Goal: Browse casually: Explore the website without a specific task or goal

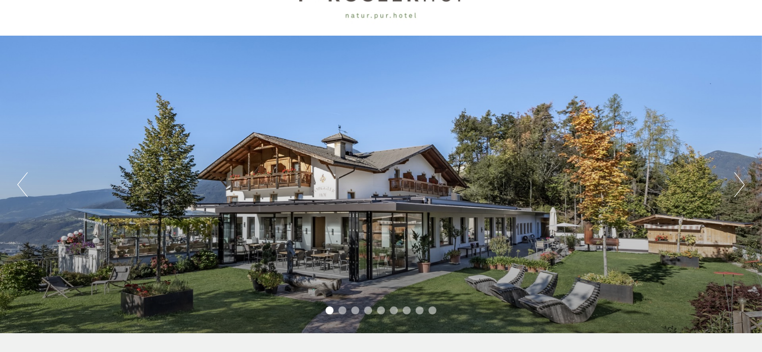
scroll to position [53, 0]
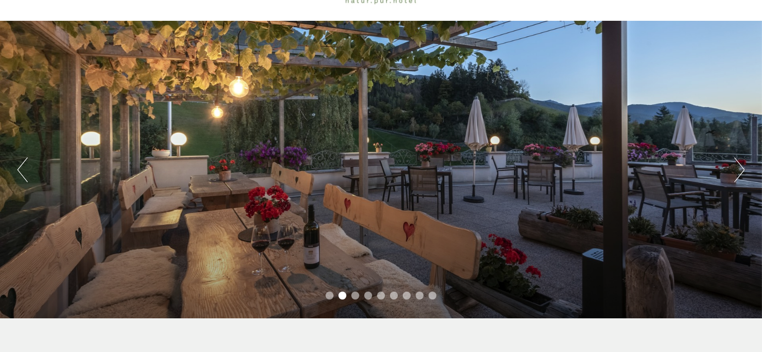
click at [746, 167] on div "Previous Next 1 2 3 4 5 6 7 8 9" at bounding box center [381, 169] width 762 height 297
click at [741, 167] on button "Next" at bounding box center [739, 169] width 10 height 25
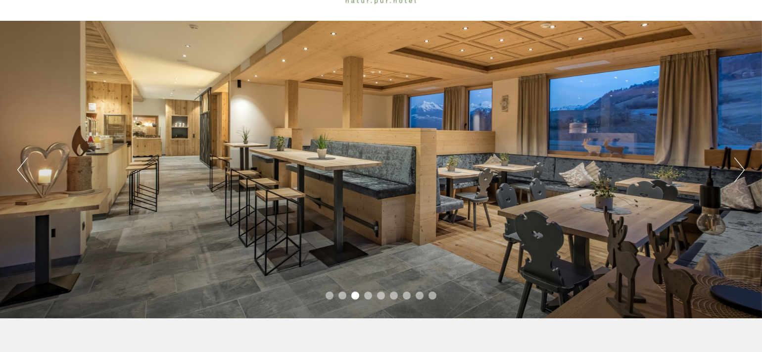
click at [741, 167] on button "Next" at bounding box center [739, 169] width 10 height 25
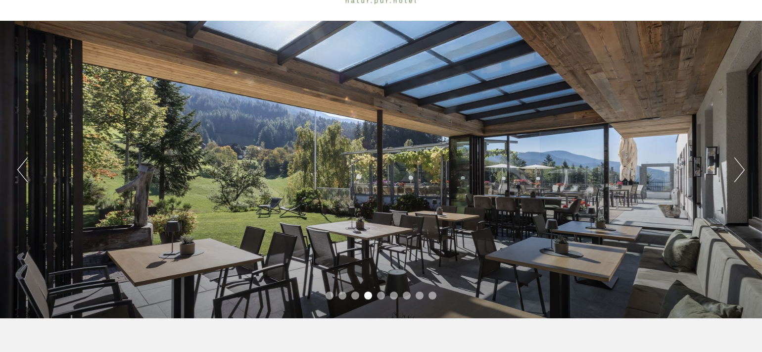
click at [741, 167] on button "Next" at bounding box center [739, 169] width 10 height 25
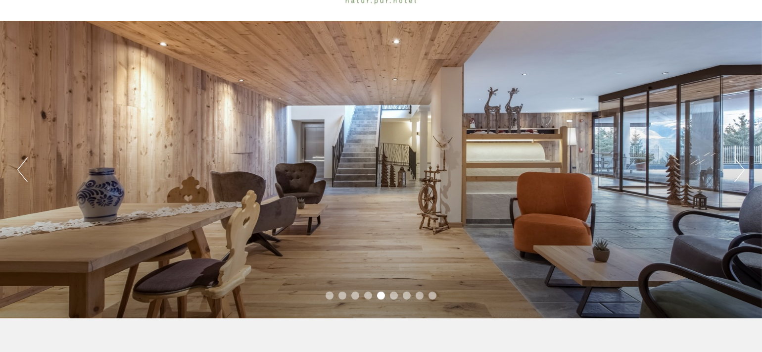
click at [741, 167] on button "Next" at bounding box center [739, 169] width 10 height 25
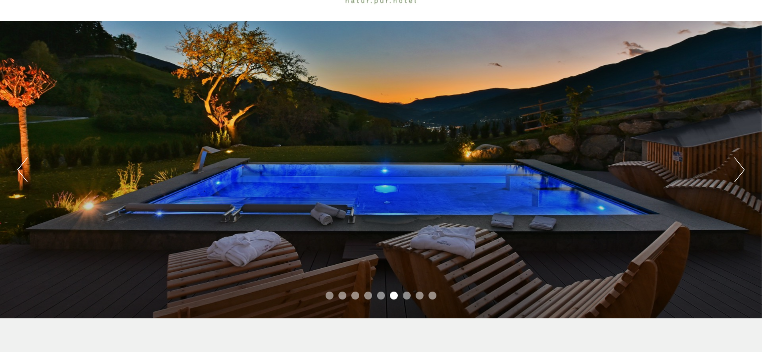
click at [741, 167] on button "Next" at bounding box center [739, 169] width 10 height 25
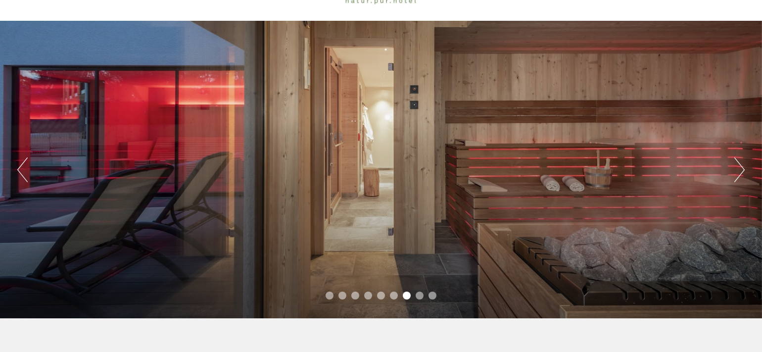
click at [741, 167] on button "Next" at bounding box center [739, 169] width 10 height 25
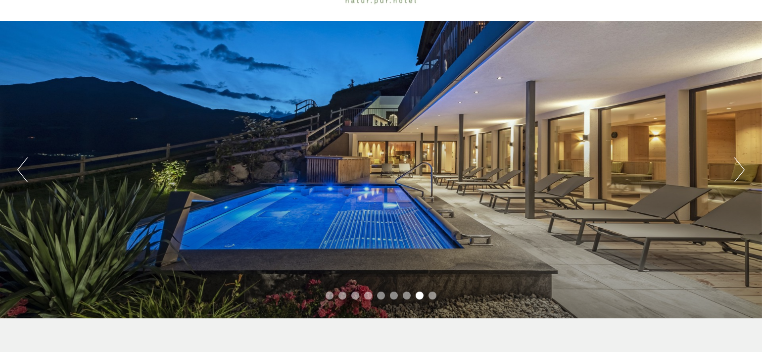
click at [741, 167] on button "Next" at bounding box center [739, 169] width 10 height 25
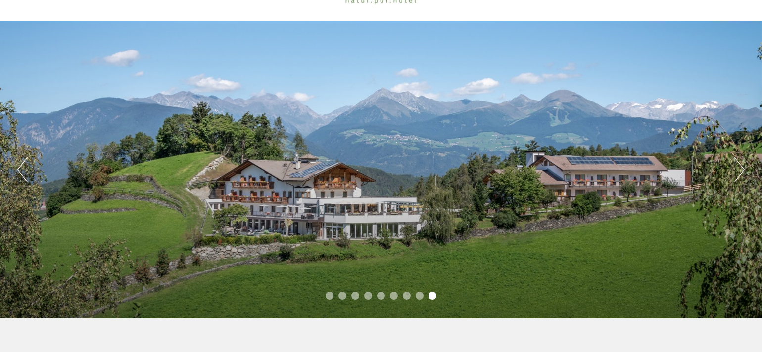
click at [741, 167] on button "Next" at bounding box center [739, 169] width 10 height 25
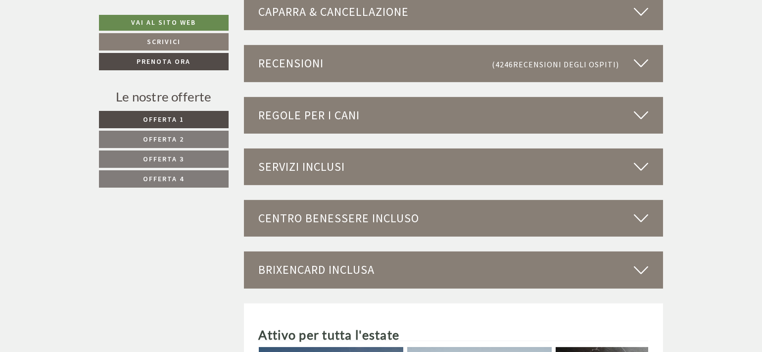
scroll to position [2742, 0]
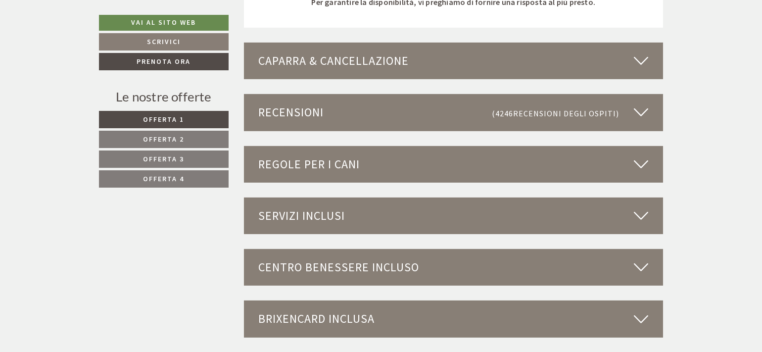
click at [641, 156] on icon at bounding box center [641, 164] width 14 height 17
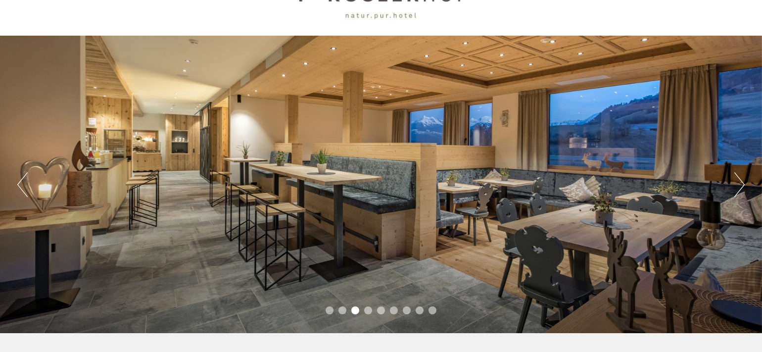
scroll to position [0, 0]
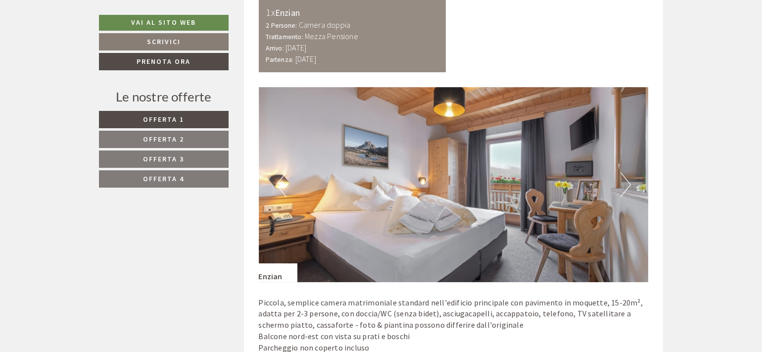
scroll to position [791, 0]
